Goal: Task Accomplishment & Management: Complete application form

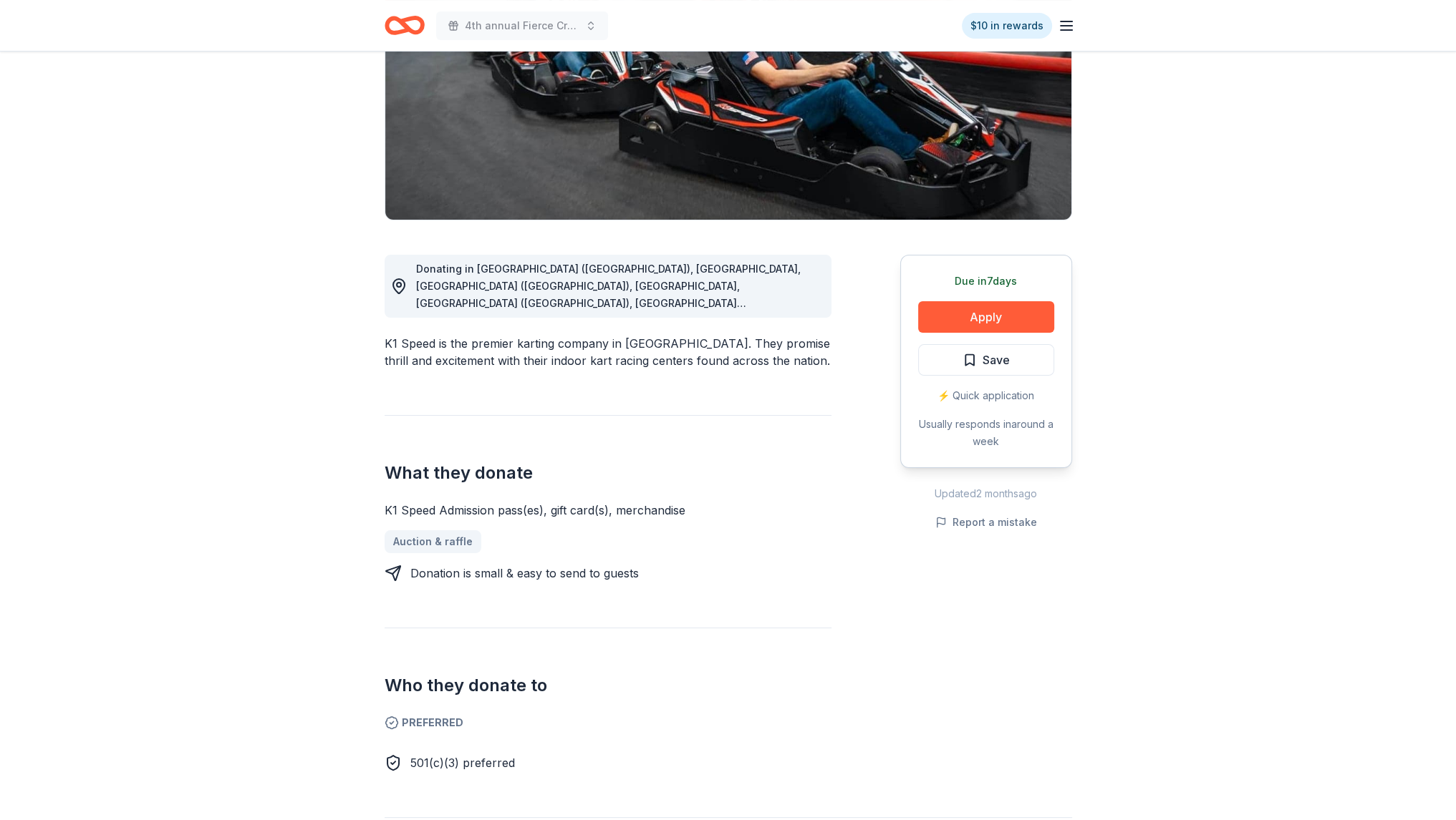
scroll to position [215, 0]
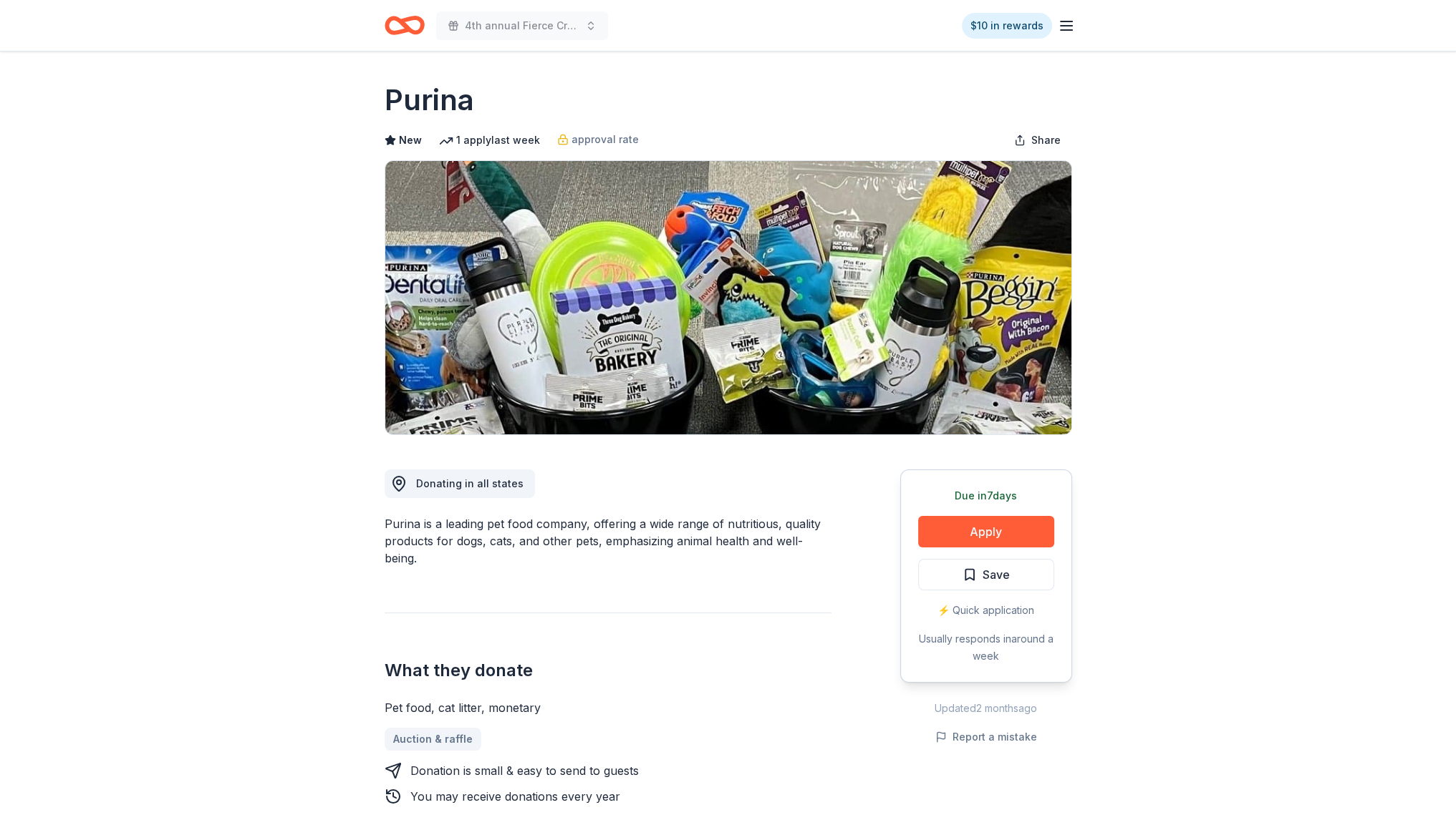
click at [409, 18] on icon "Home" at bounding box center [411, 25] width 23 height 14
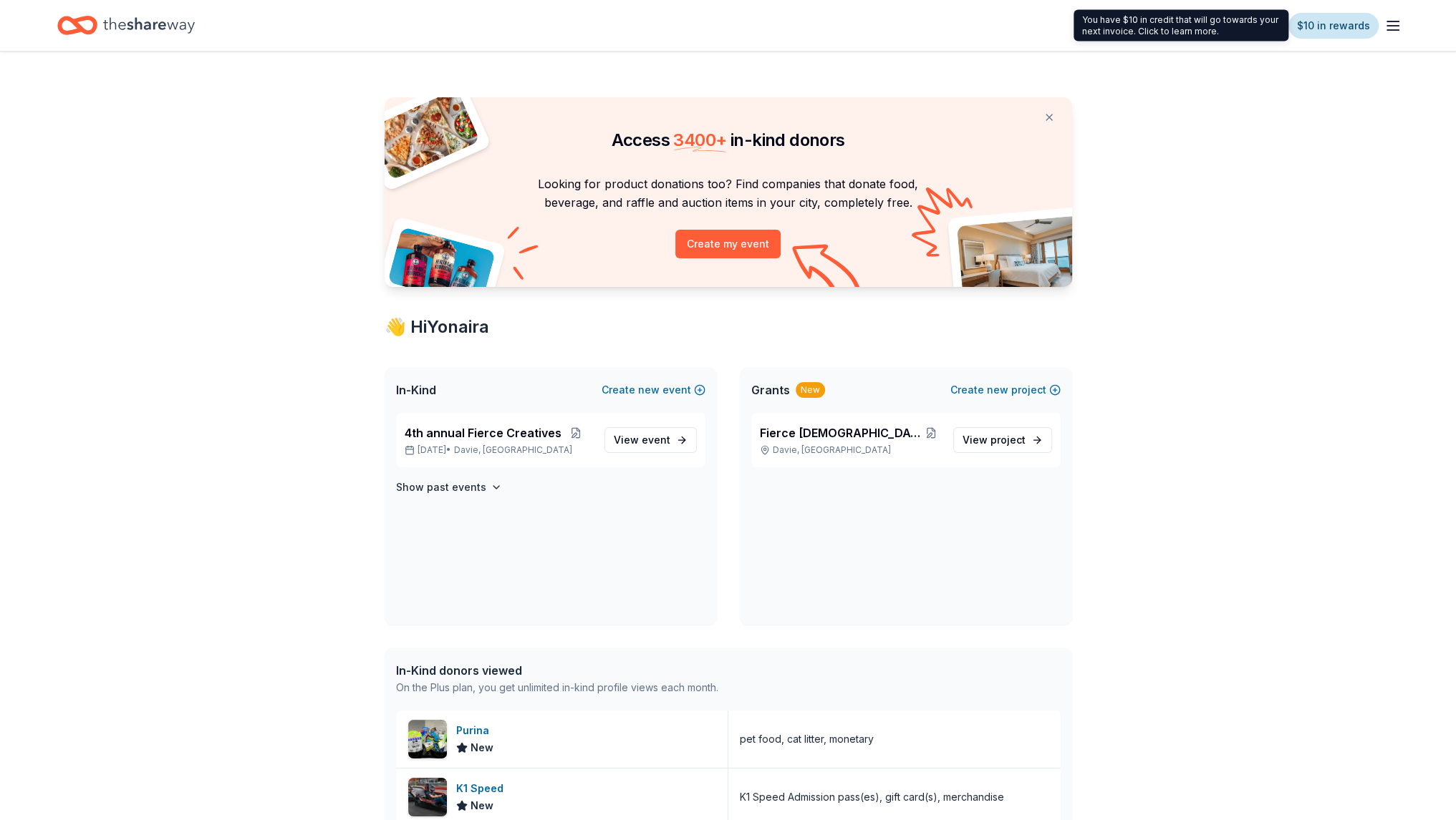
click at [1338, 26] on link "$10 in rewards" at bounding box center [1333, 25] width 91 height 25
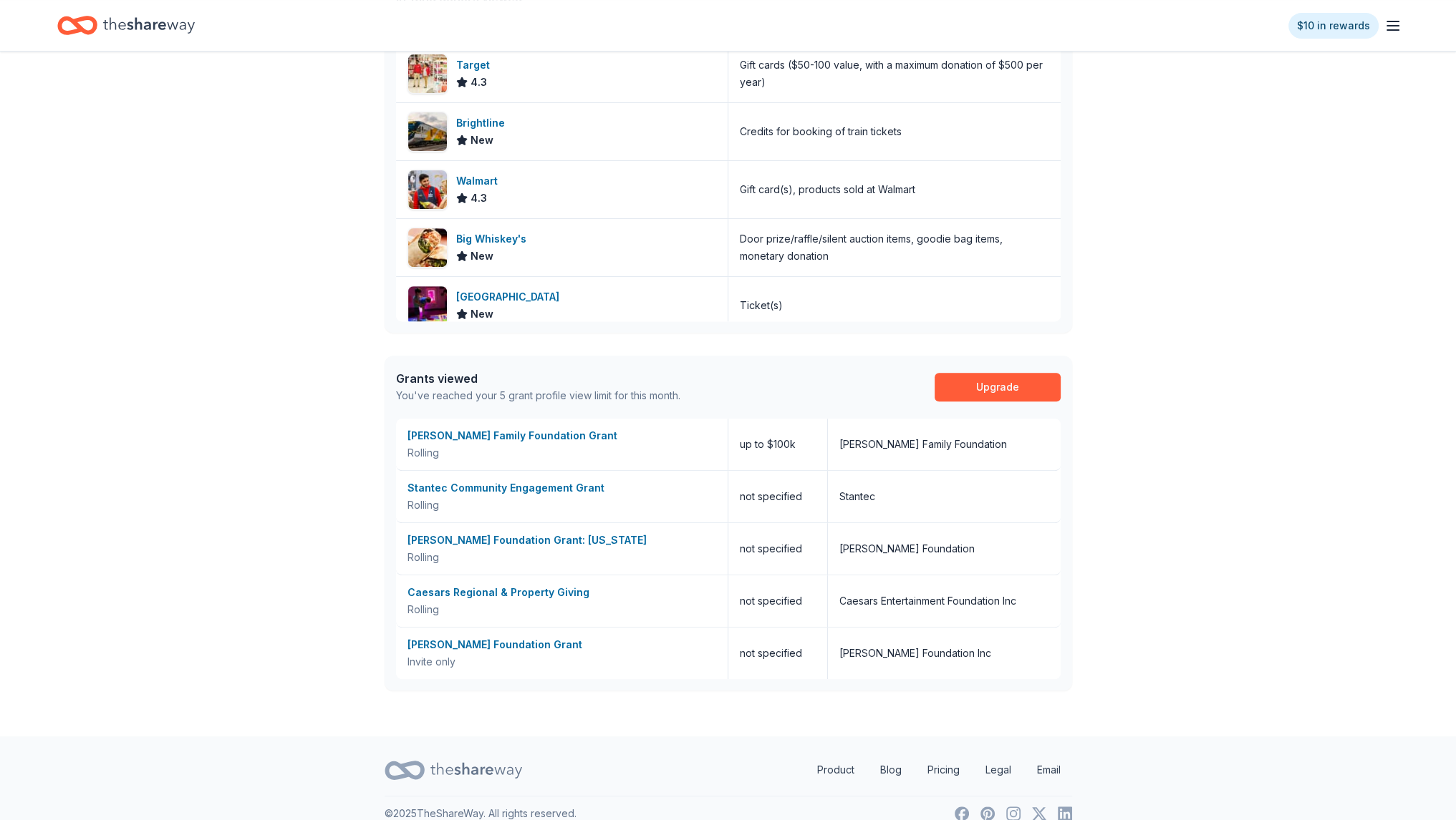
scroll to position [692, 0]
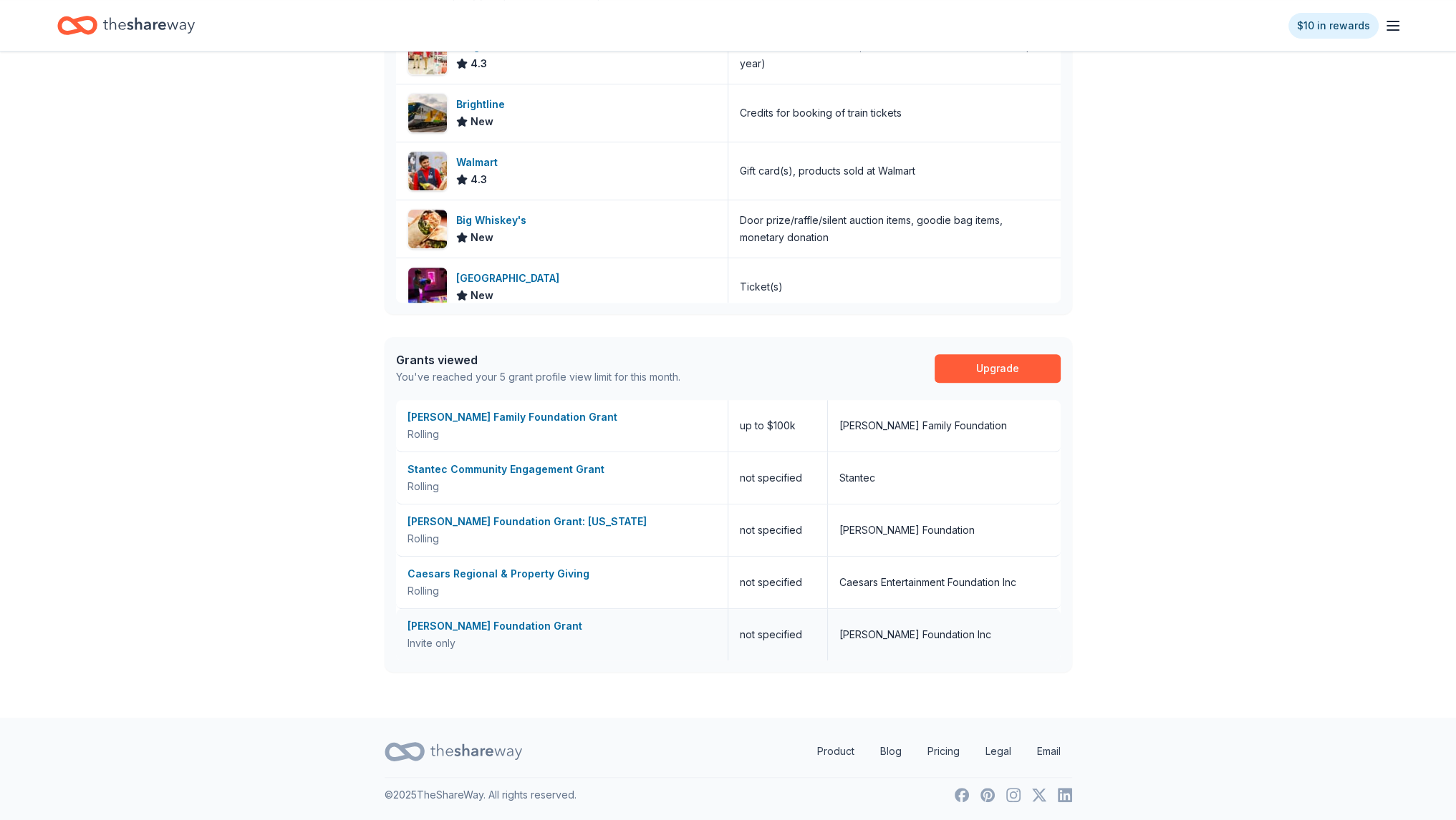
click at [443, 628] on div "[PERSON_NAME] Foundation Grant" at bounding box center [561, 626] width 308 height 17
click at [489, 422] on div "Topfer Family Foundation Grant" at bounding box center [561, 418] width 308 height 17
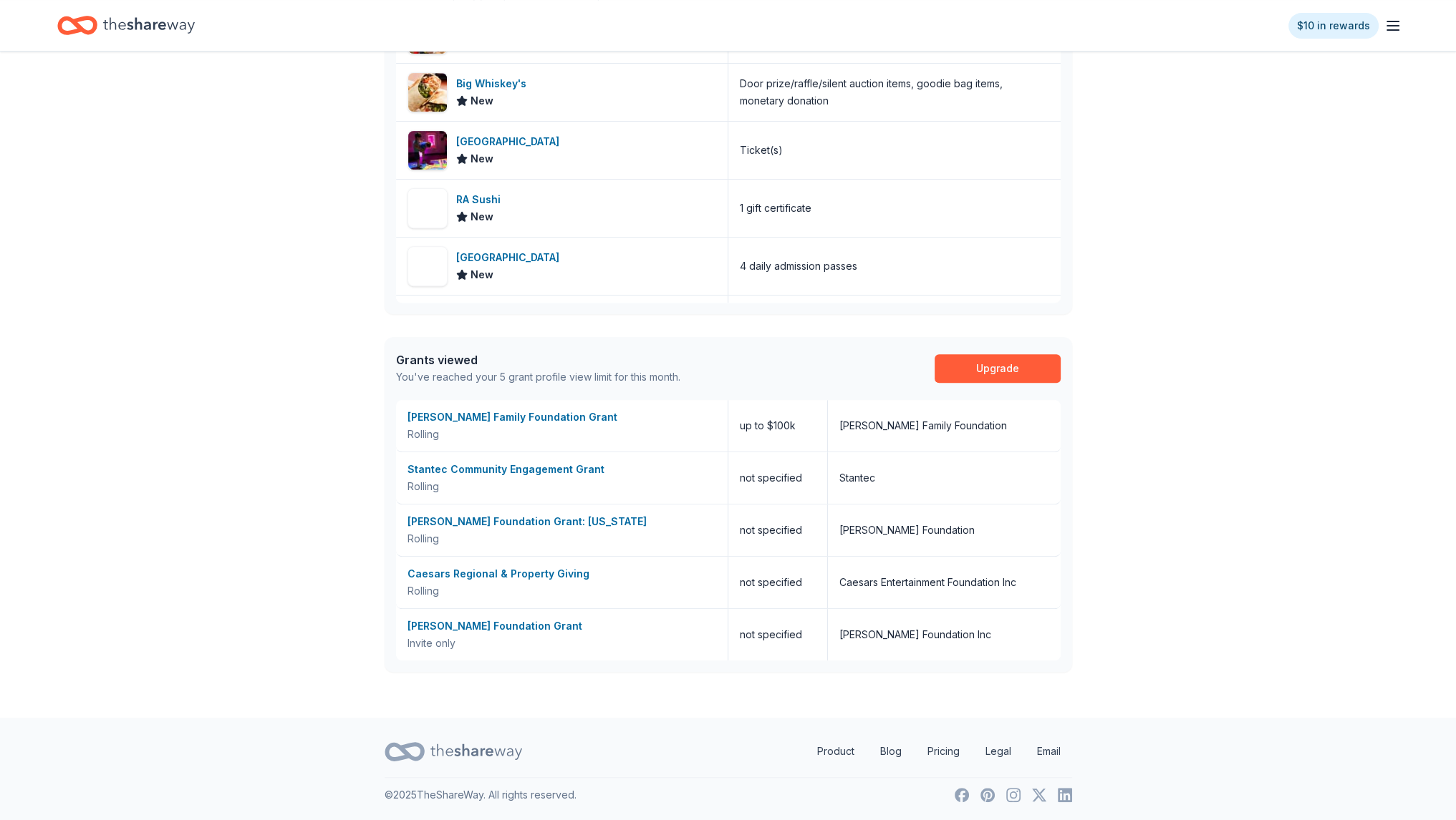
scroll to position [715, 0]
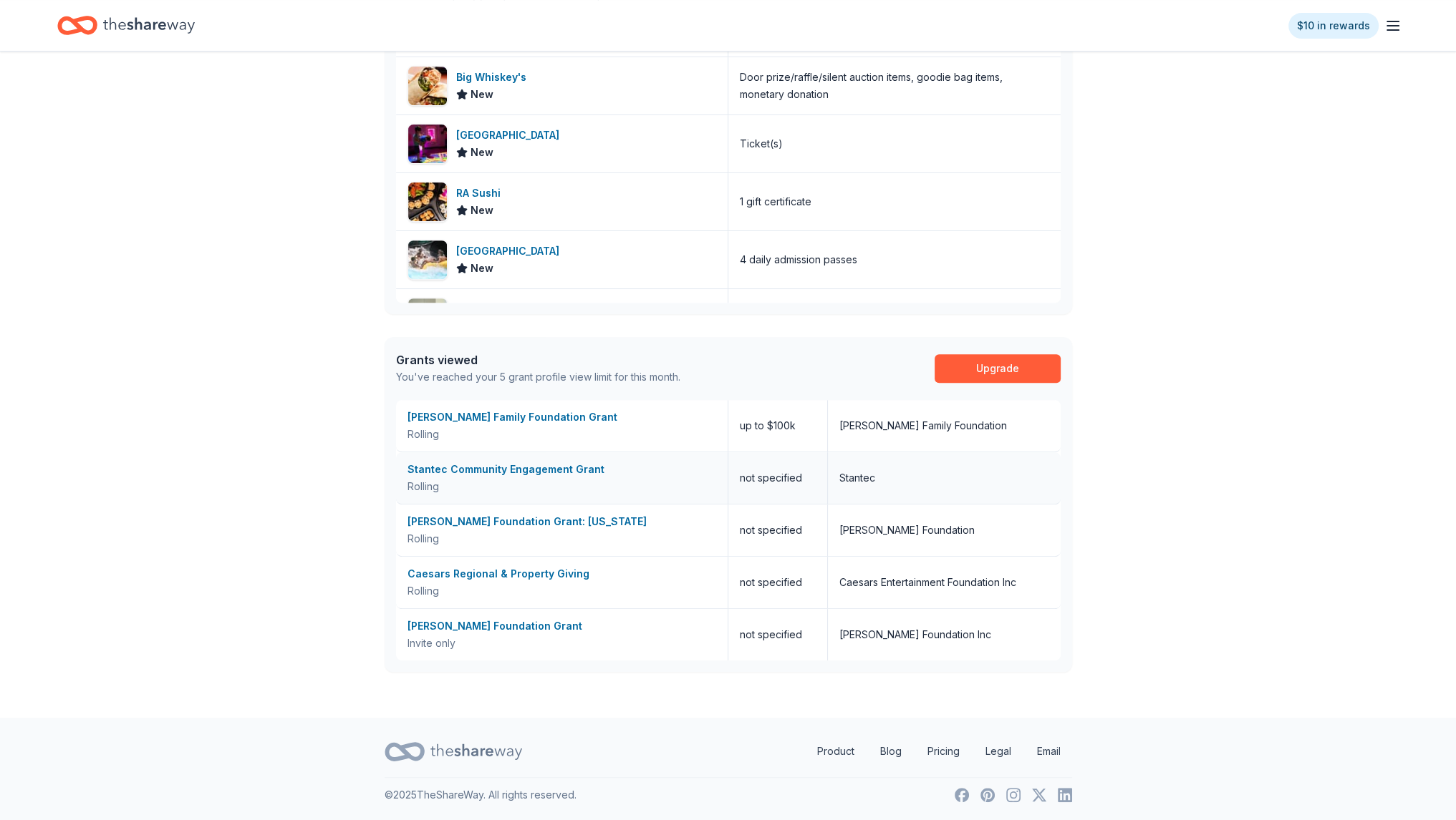
click at [509, 475] on div "Stantec Community Engagement Grant" at bounding box center [561, 469] width 308 height 17
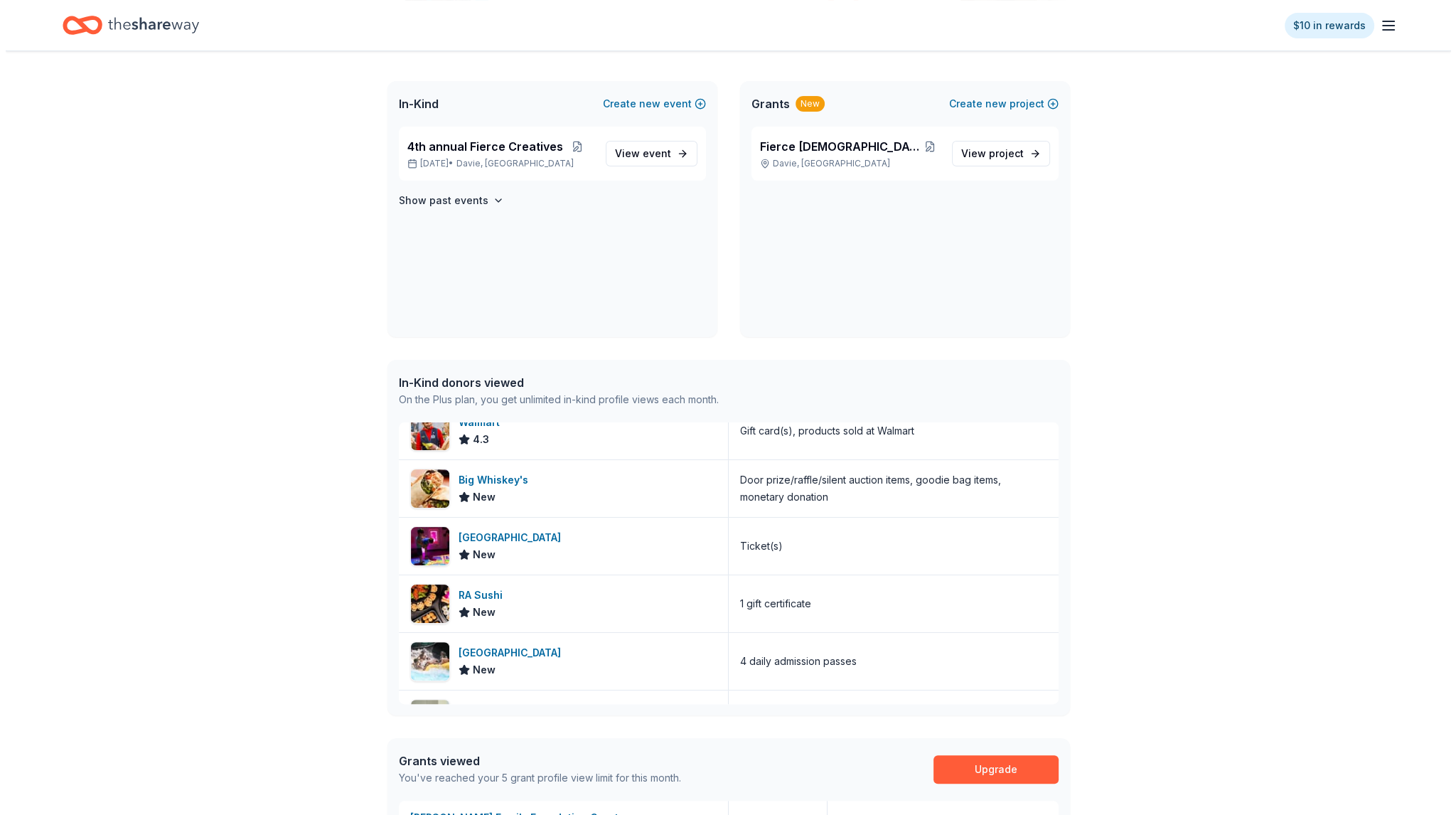
scroll to position [260, 0]
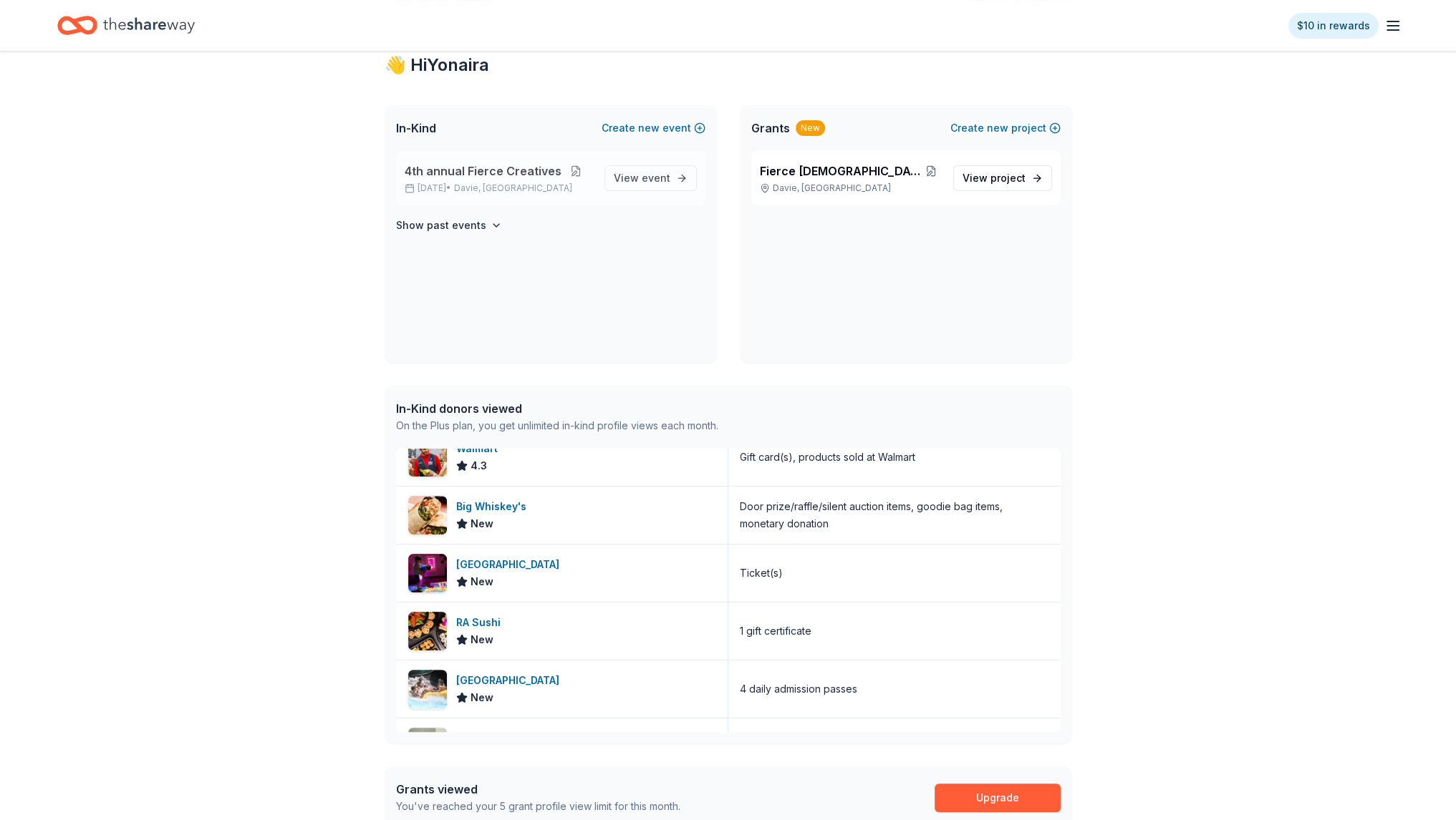
click at [571, 166] on button at bounding box center [575, 171] width 28 height 11
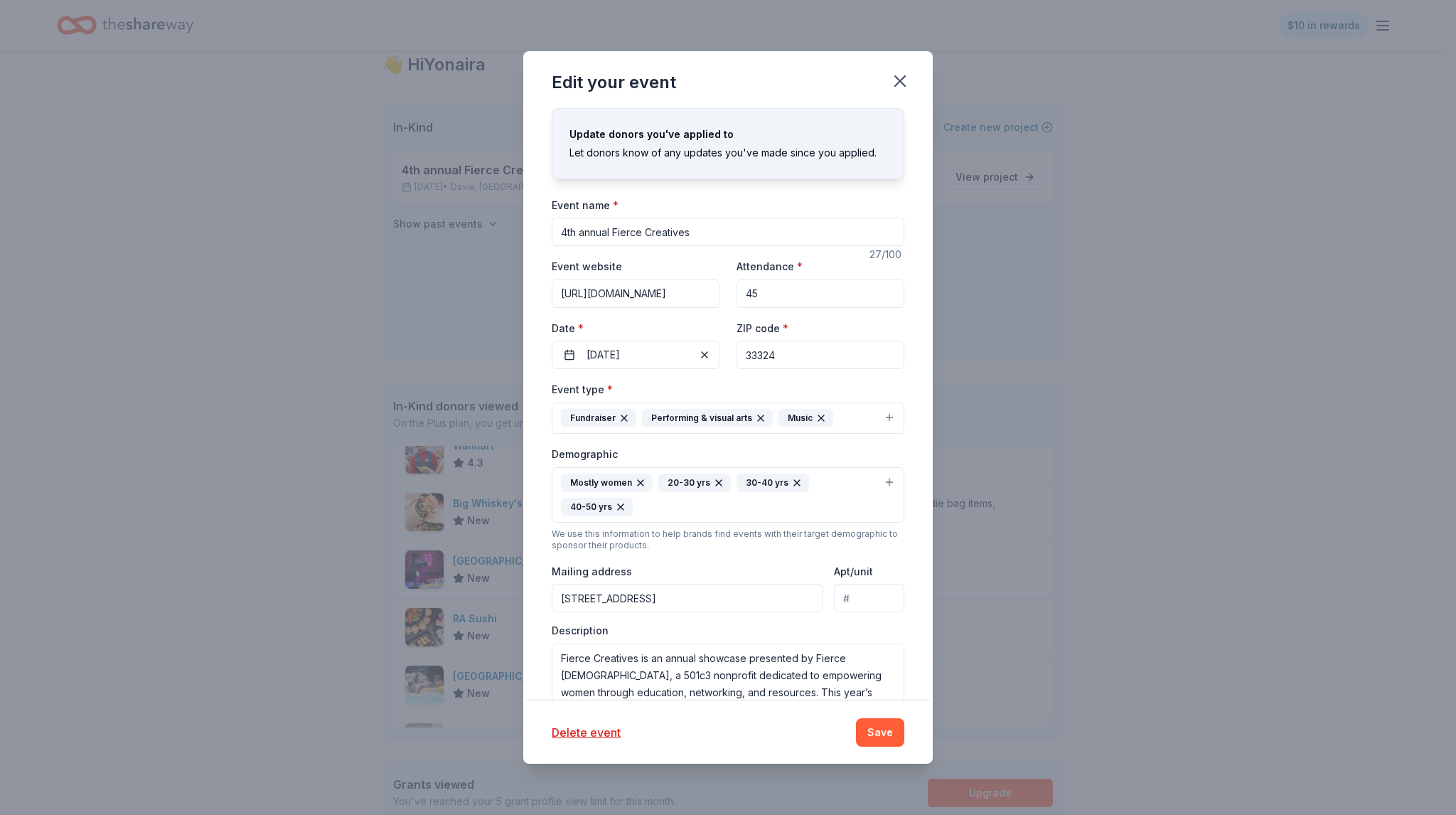
click at [637, 228] on input "4th annual Fierce Creatives" at bounding box center [728, 231] width 353 height 28
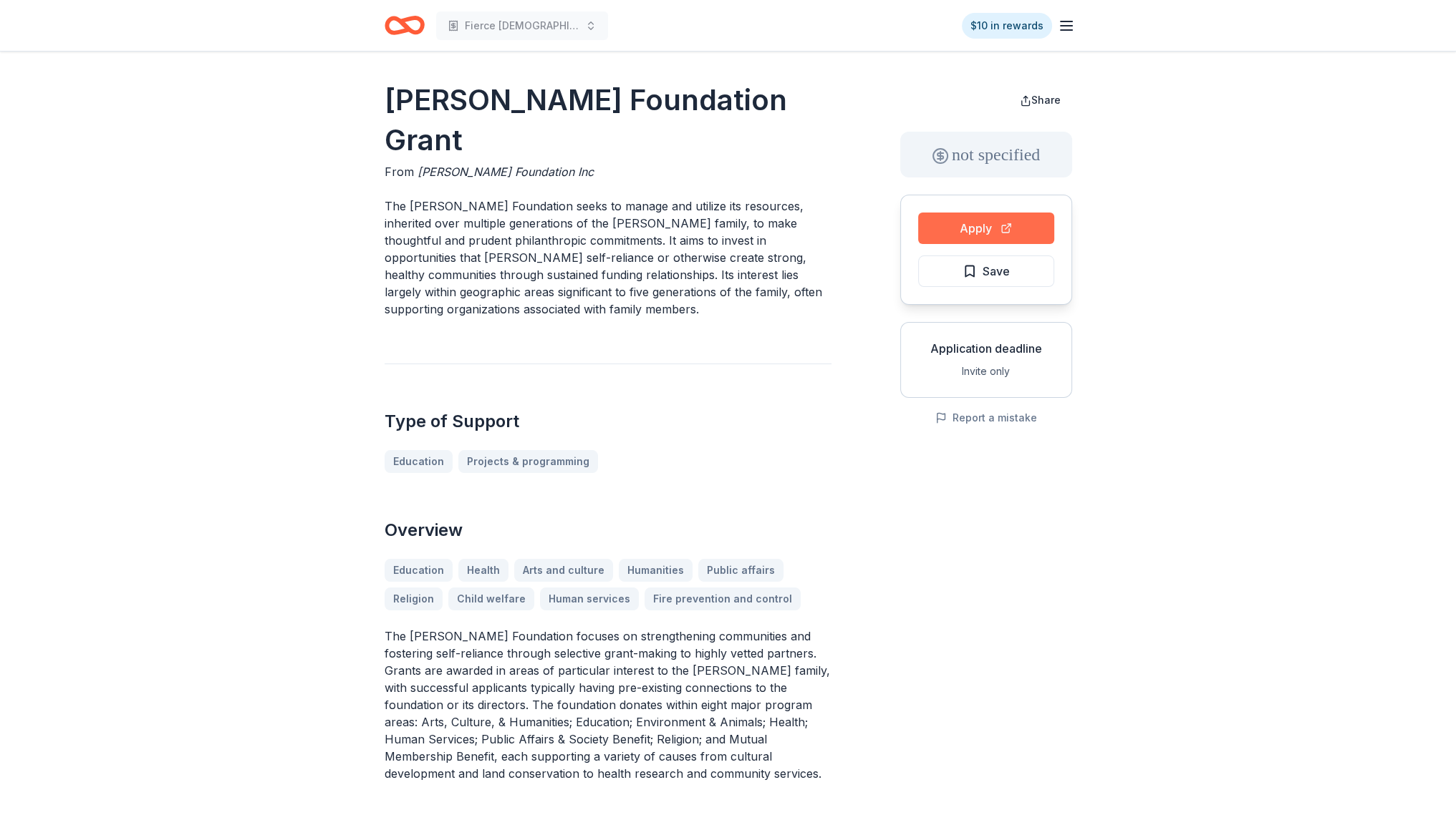
click at [980, 230] on button "Apply" at bounding box center [986, 228] width 136 height 31
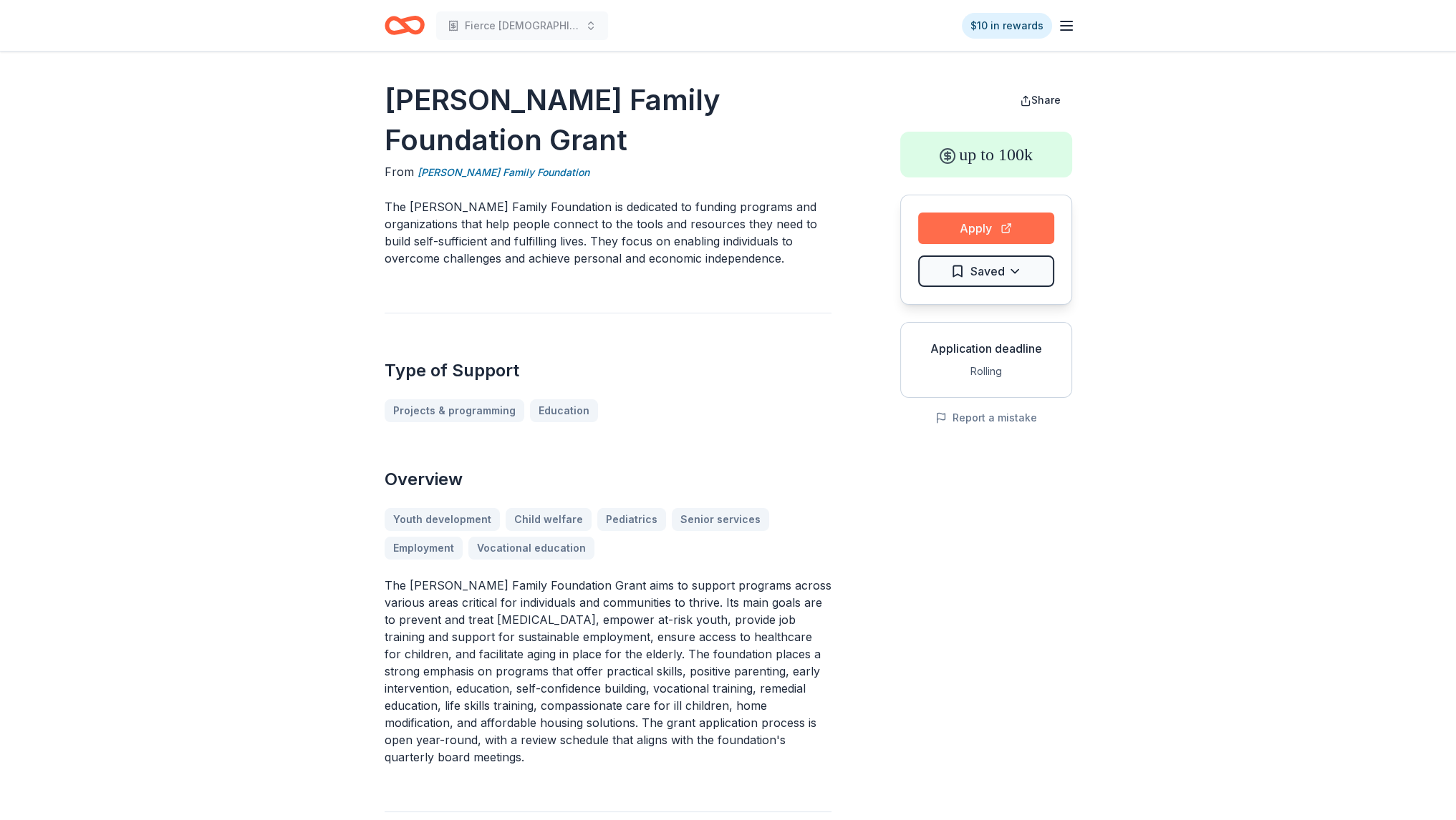
click at [991, 220] on button "Apply" at bounding box center [986, 228] width 136 height 31
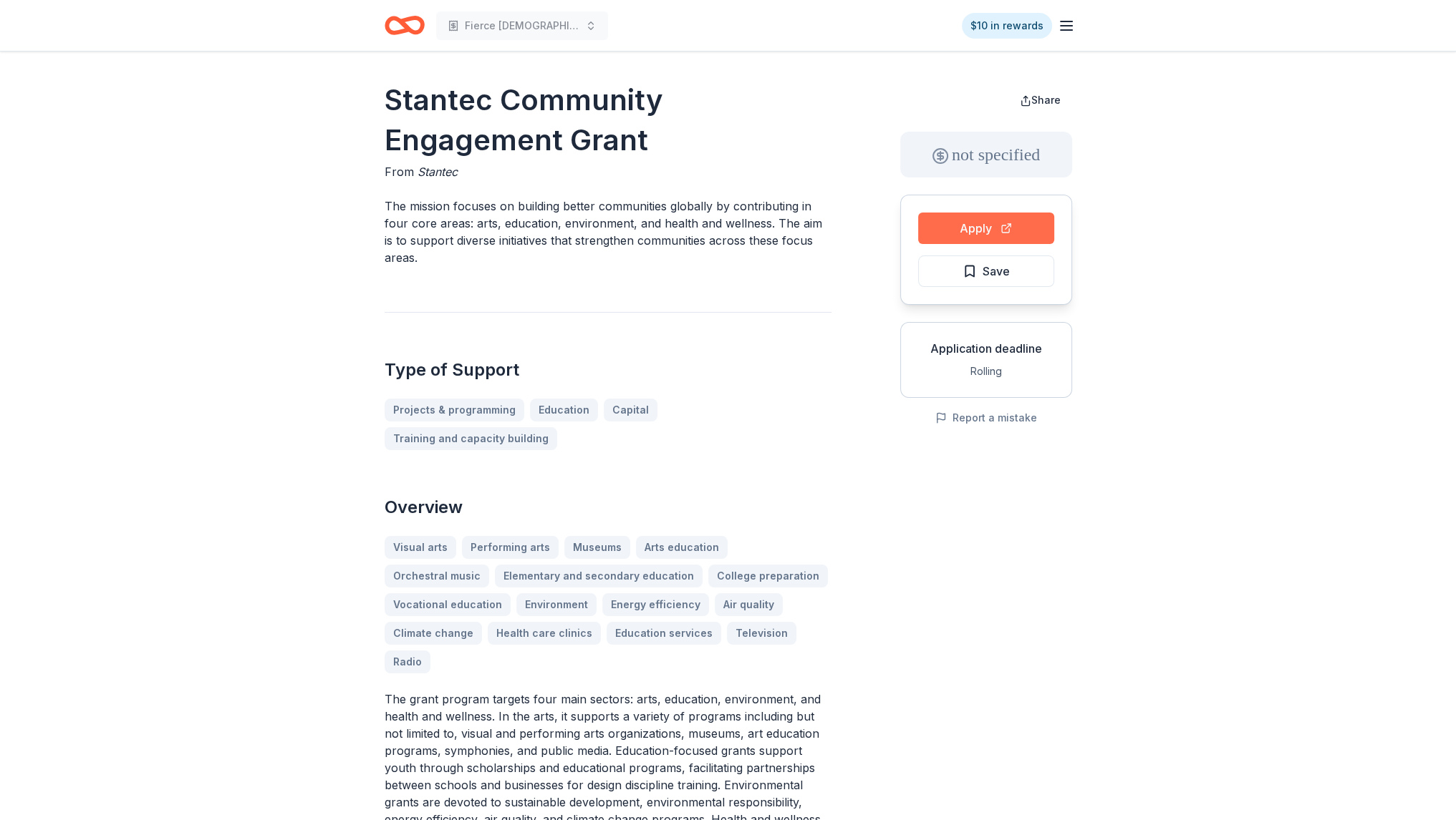
click at [968, 215] on button "Apply" at bounding box center [986, 228] width 136 height 31
click at [969, 225] on button "Apply" at bounding box center [986, 228] width 136 height 31
